Goal: Transaction & Acquisition: Obtain resource

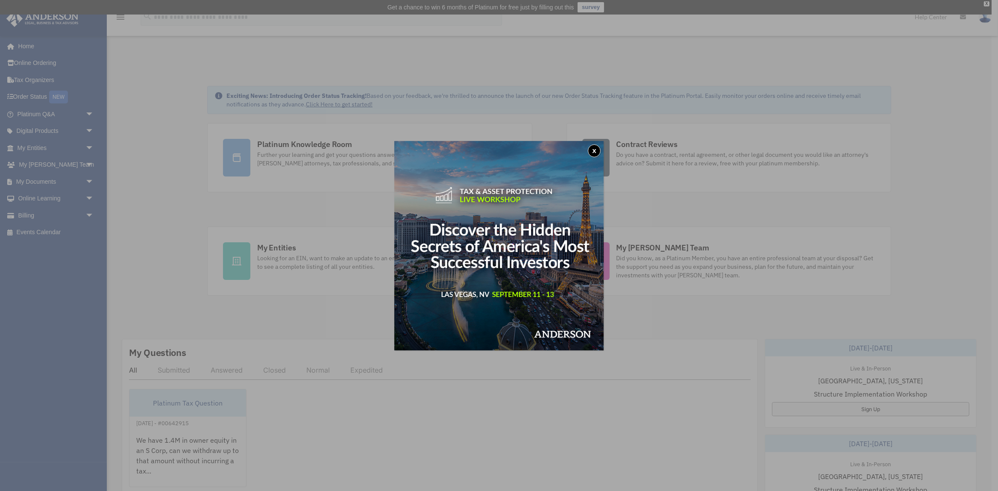
click at [593, 151] on button "x" at bounding box center [594, 150] width 13 height 13
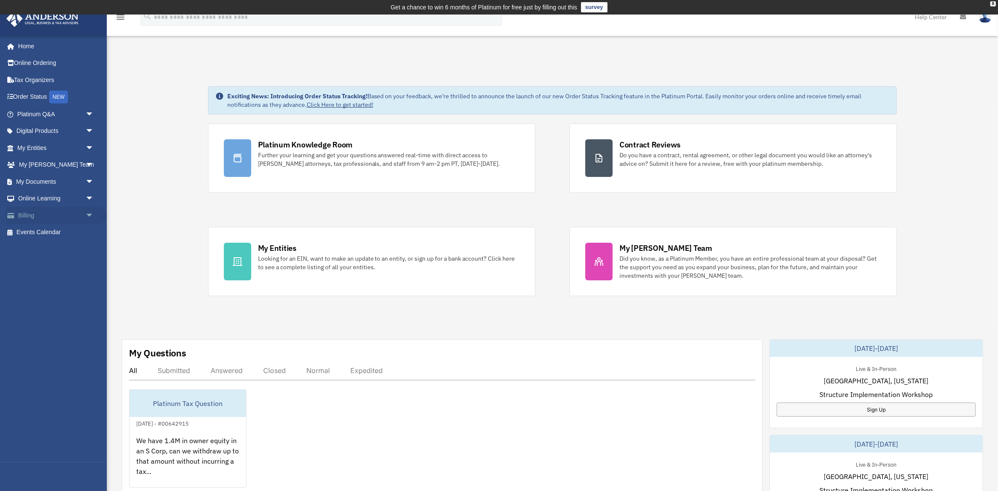
click at [32, 213] on link "Billing arrow_drop_down" at bounding box center [56, 215] width 101 height 17
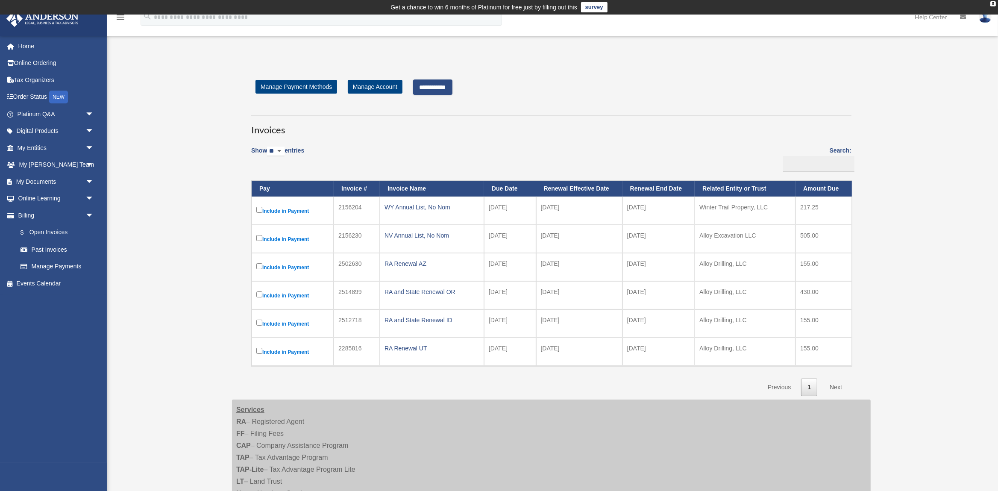
click at [435, 88] on input "**********" at bounding box center [432, 86] width 39 height 15
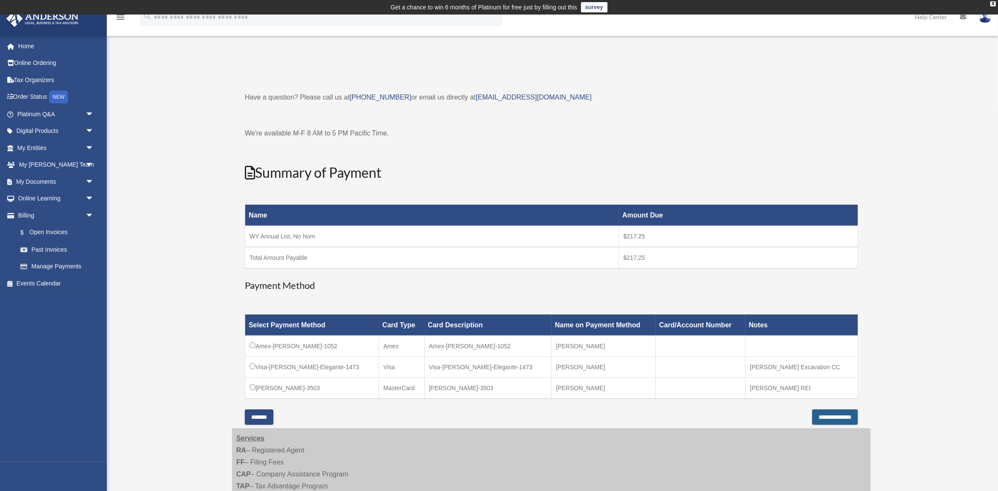
click at [812, 412] on input "**********" at bounding box center [835, 416] width 46 height 15
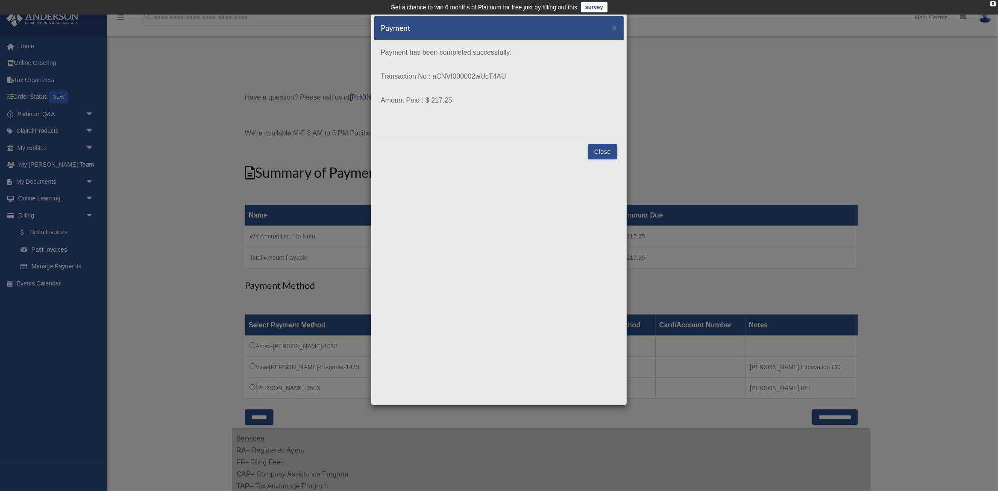
click at [598, 155] on button "Close" at bounding box center [602, 151] width 29 height 15
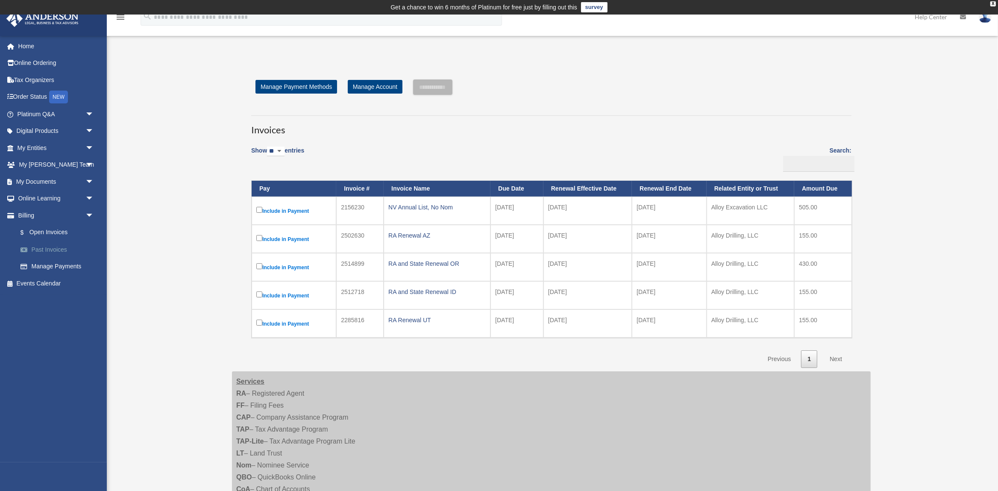
click at [52, 247] on link "Past Invoices" at bounding box center [59, 249] width 95 height 17
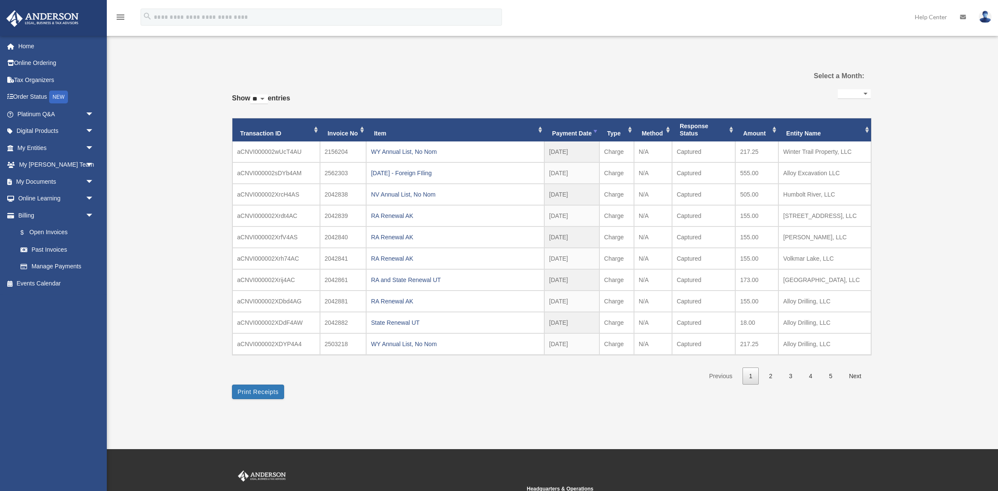
select select
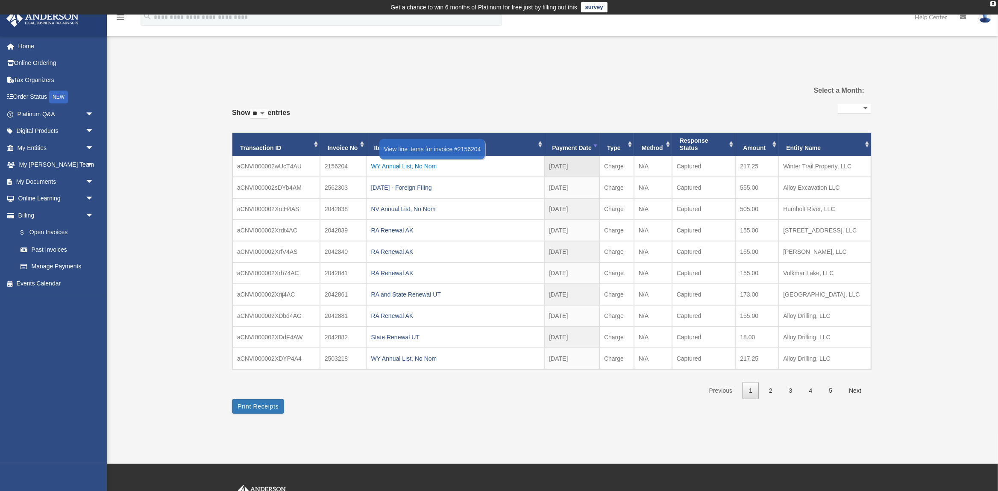
click at [413, 167] on div "WY Annual List, No Nom" at bounding box center [455, 166] width 169 height 12
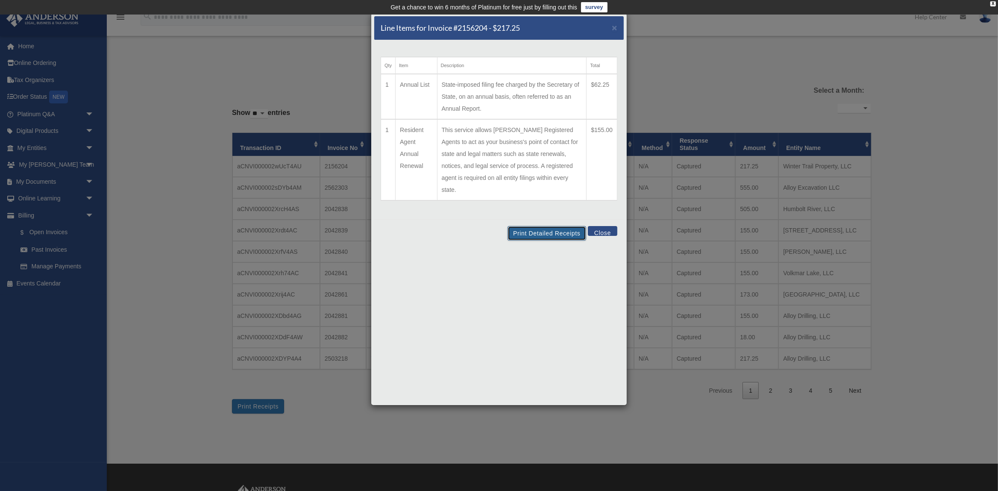
click at [529, 226] on button "Print Detailed Receipts" at bounding box center [546, 233] width 78 height 15
click at [604, 226] on button "Close" at bounding box center [602, 231] width 29 height 10
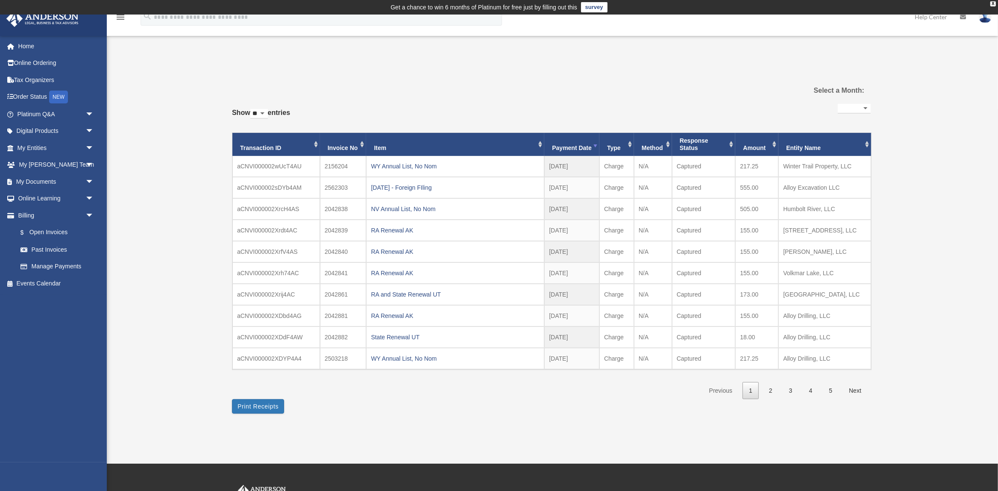
click at [968, 354] on div "Past Invoices paul.horschel@gmail.com Sign Out paul.horschel@gmail.com Home Onl…" at bounding box center [499, 238] width 998 height 369
click at [40, 184] on link "My Documents arrow_drop_down" at bounding box center [56, 181] width 101 height 17
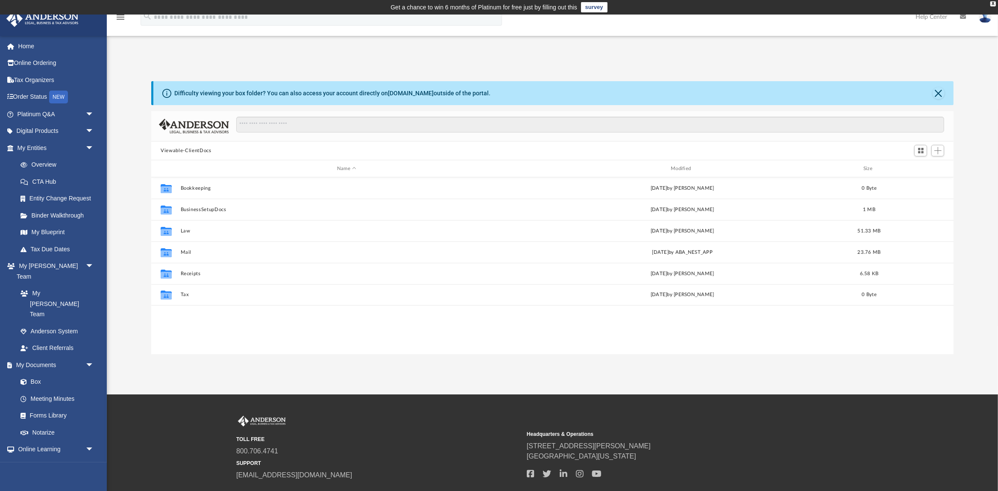
scroll to position [194, 802]
click at [64, 145] on link "My Entities arrow_drop_down" at bounding box center [56, 147] width 101 height 17
click at [89, 148] on span "arrow_drop_down" at bounding box center [93, 148] width 17 height 18
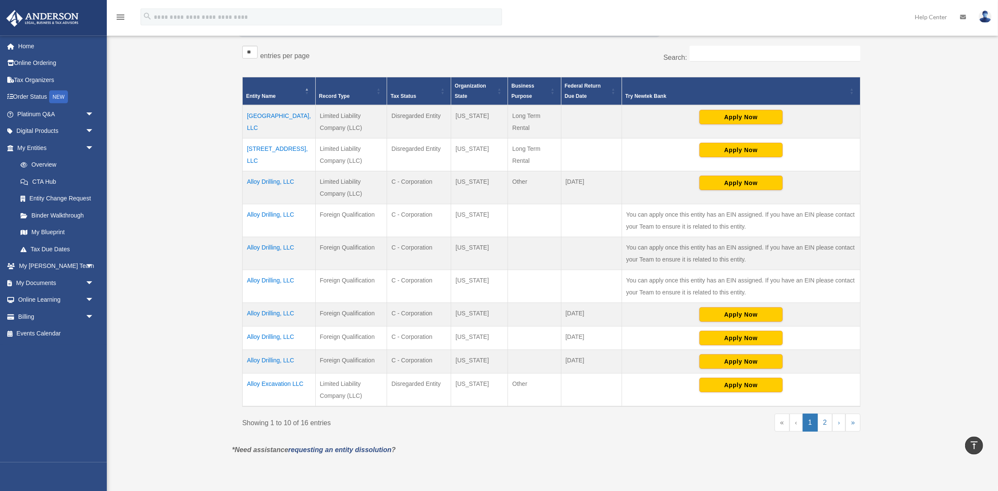
scroll to position [179, 0]
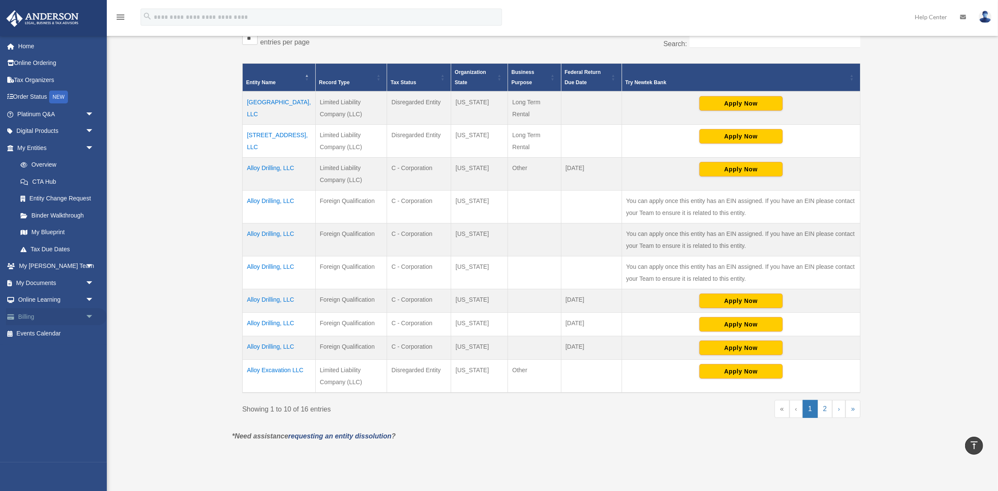
click at [41, 314] on link "Billing arrow_drop_down" at bounding box center [56, 316] width 101 height 17
click at [91, 321] on span "arrow_drop_down" at bounding box center [93, 317] width 17 height 18
